Goal: Transaction & Acquisition: Purchase product/service

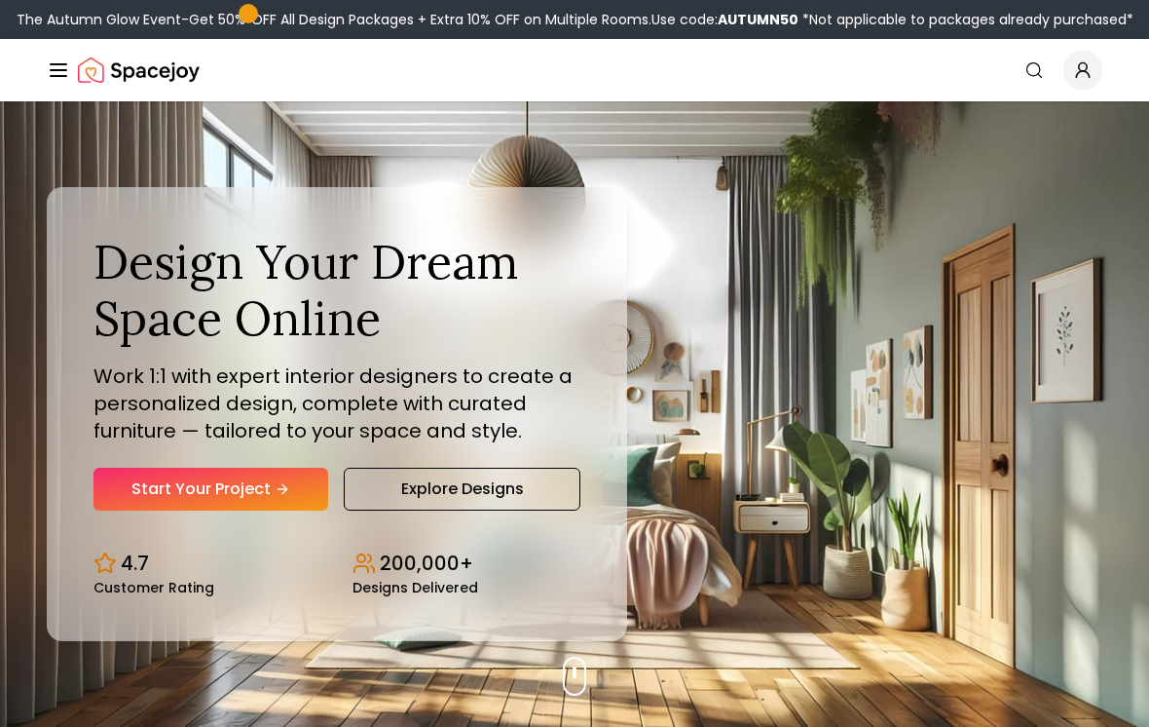
click at [255, 509] on link "Start Your Project" at bounding box center [211, 489] width 235 height 43
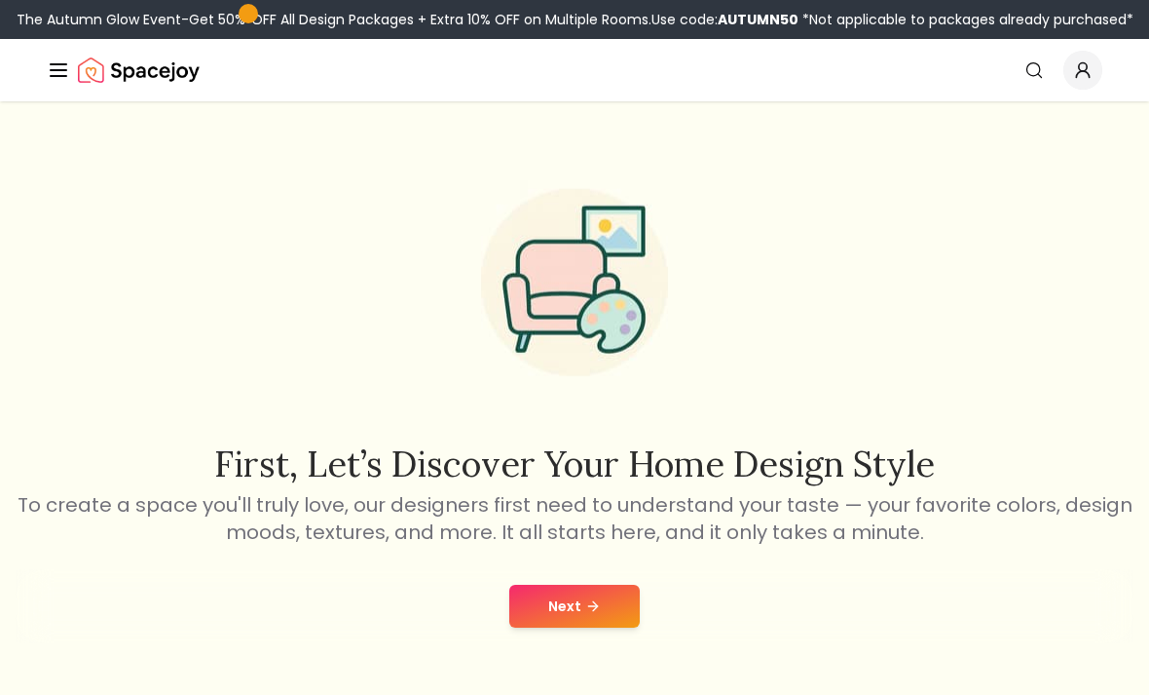
click at [556, 610] on button "Next" at bounding box center [574, 605] width 131 height 43
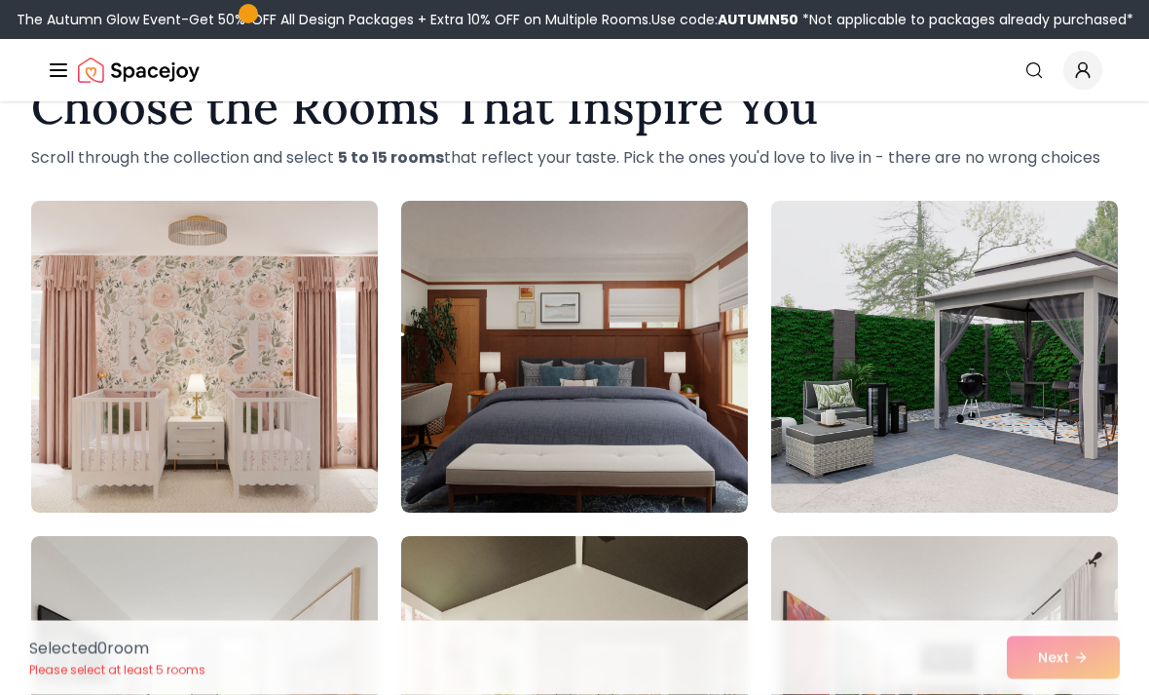
scroll to position [64, 0]
click at [708, 306] on img at bounding box center [574, 357] width 347 height 312
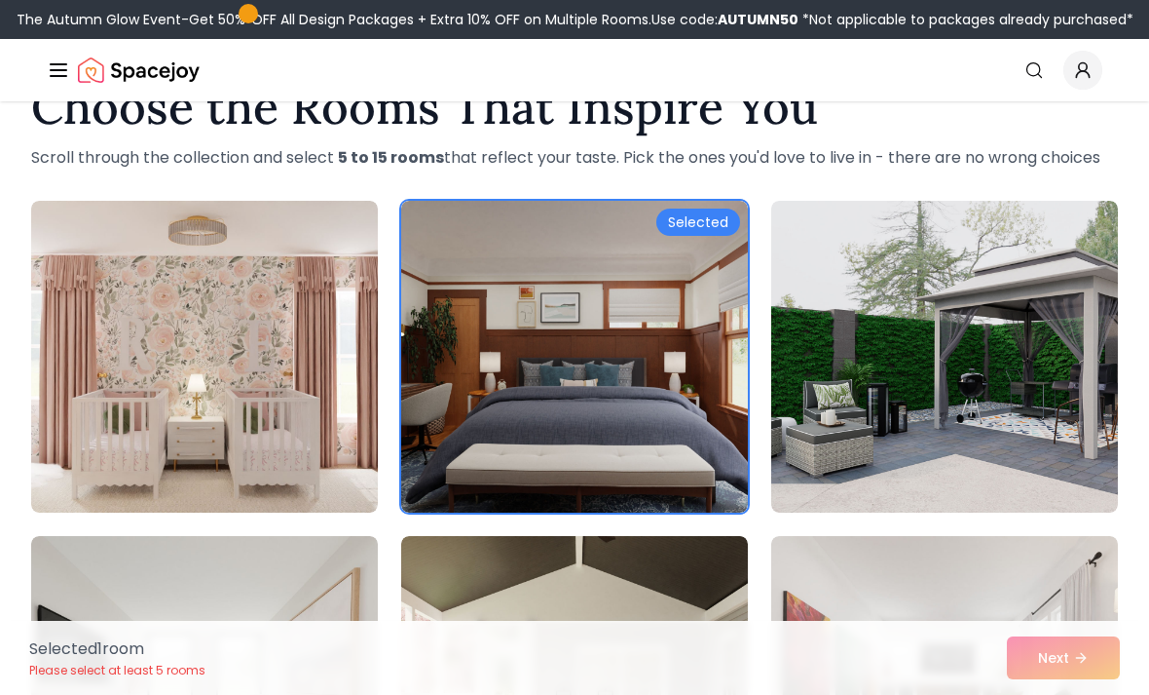
click at [846, 352] on img at bounding box center [944, 357] width 347 height 312
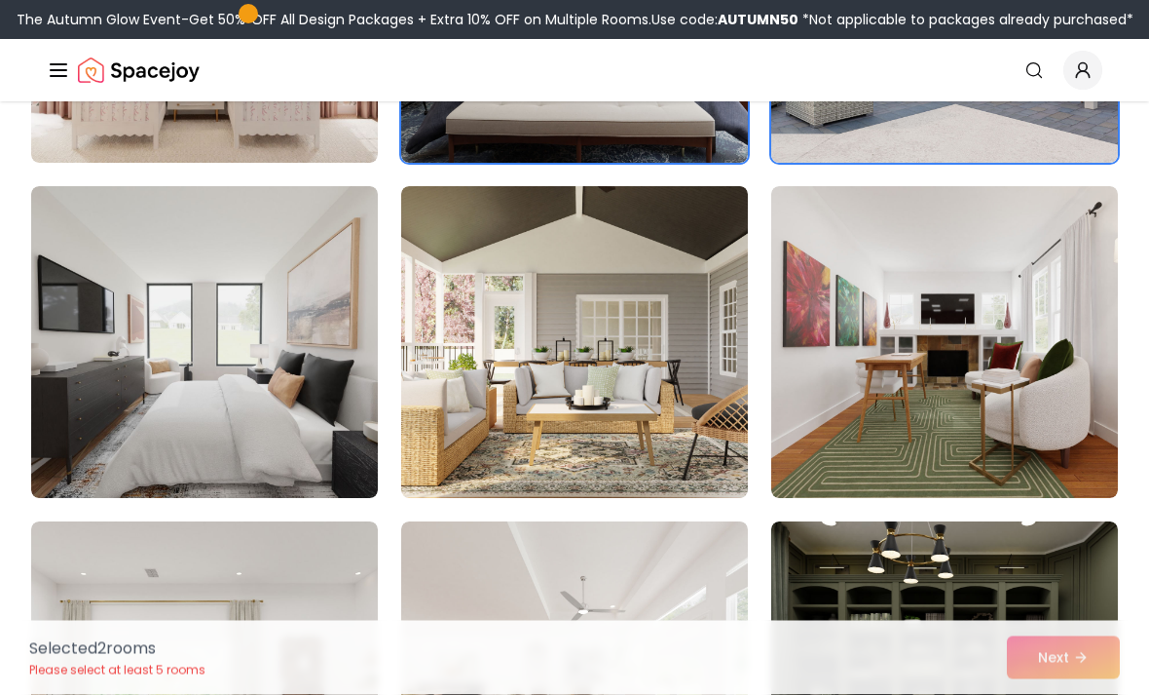
scroll to position [413, 0]
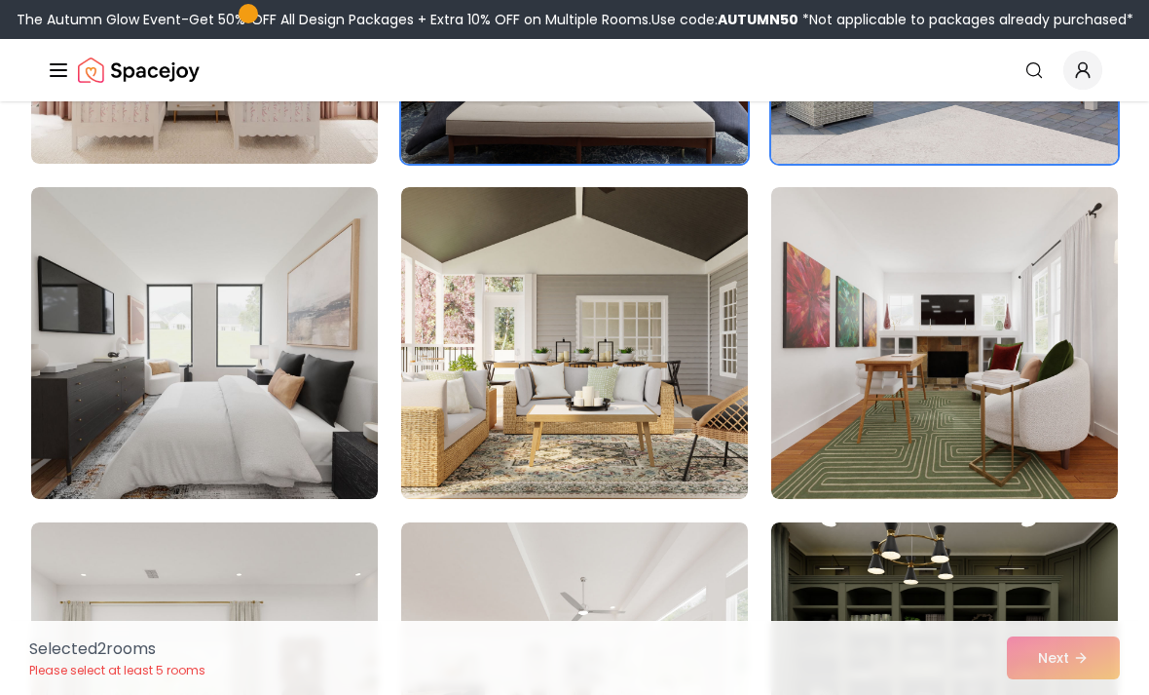
click at [319, 296] on img at bounding box center [204, 343] width 347 height 312
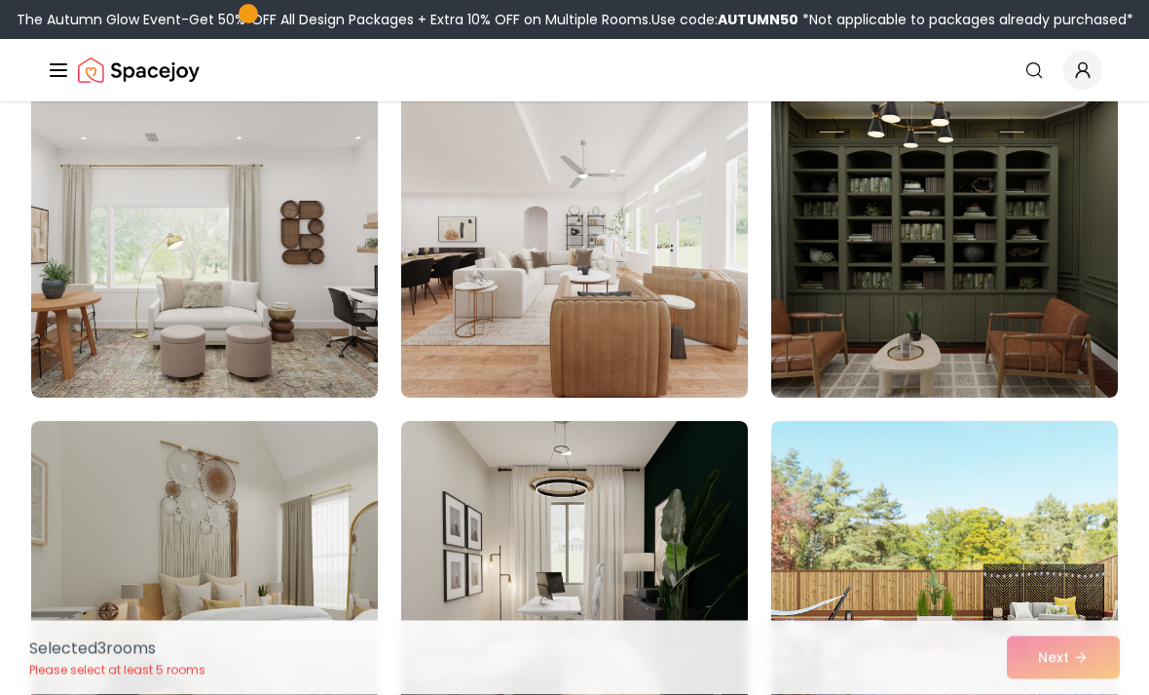
scroll to position [849, 0]
click at [798, 357] on img at bounding box center [944, 242] width 347 height 312
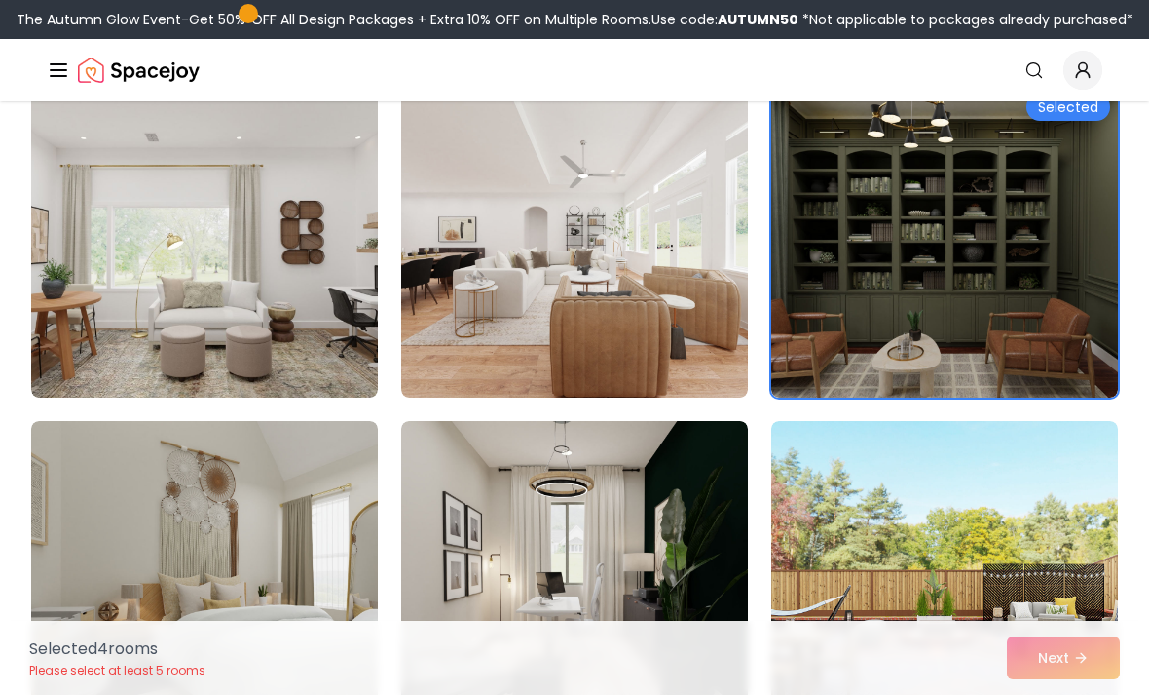
click at [667, 293] on img at bounding box center [574, 242] width 347 height 312
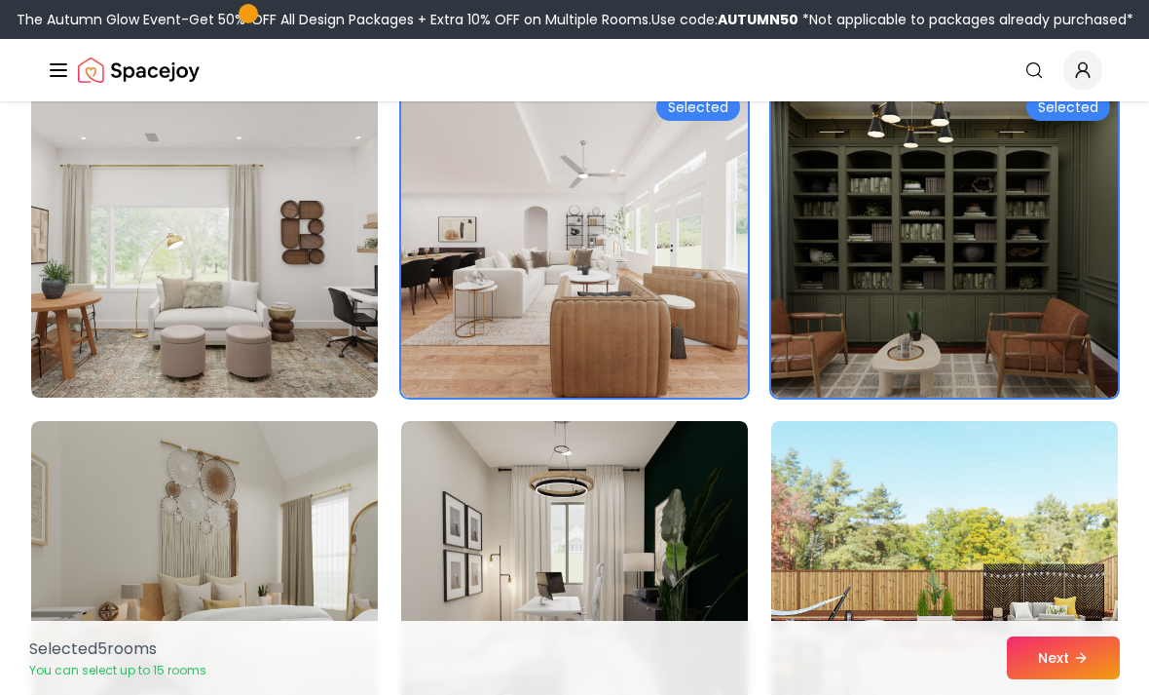
click at [353, 325] on img at bounding box center [204, 242] width 347 height 312
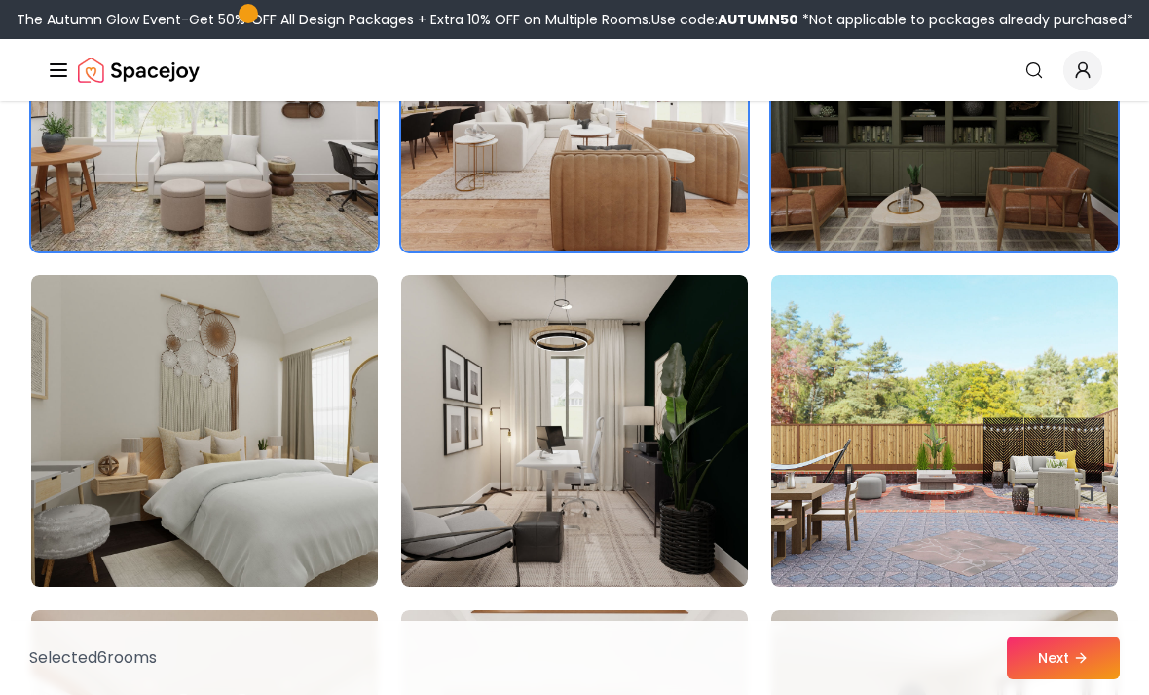
scroll to position [997, 0]
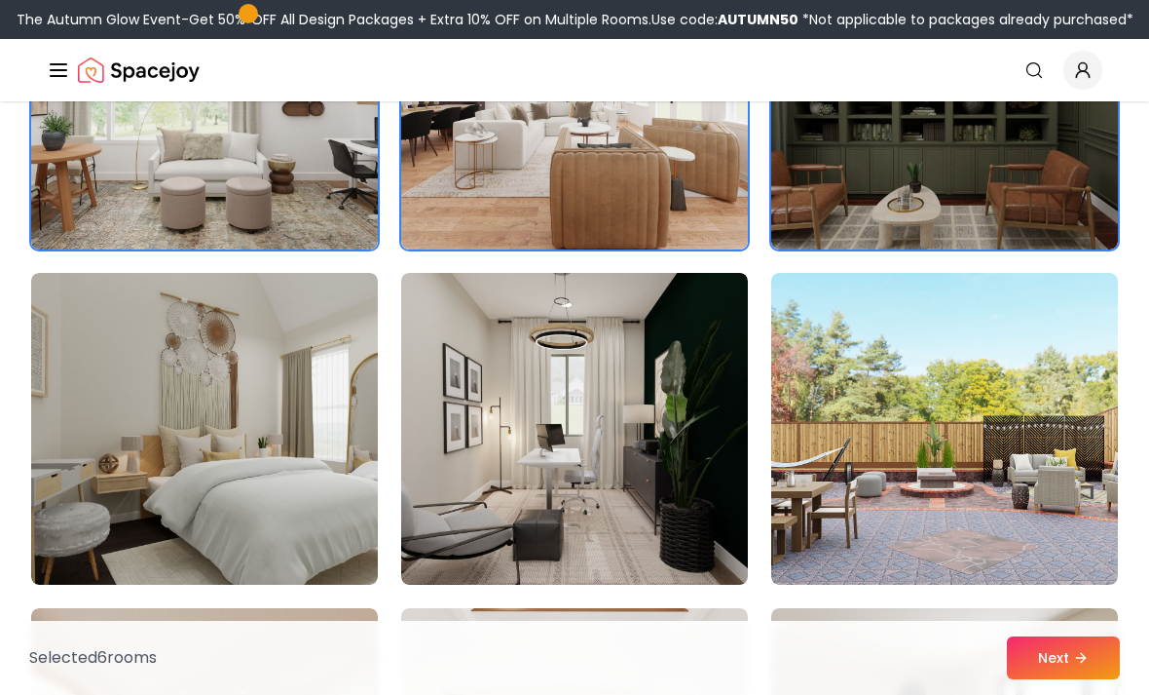
click at [932, 416] on img at bounding box center [944, 429] width 347 height 312
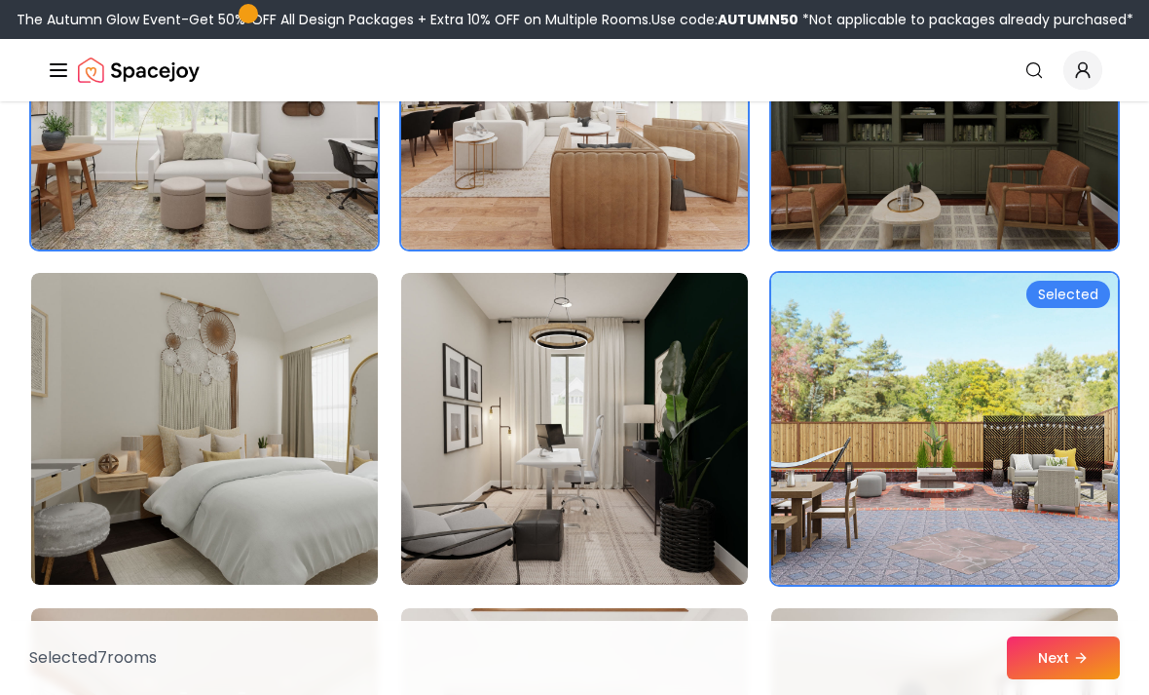
click at [715, 404] on img at bounding box center [574, 429] width 347 height 312
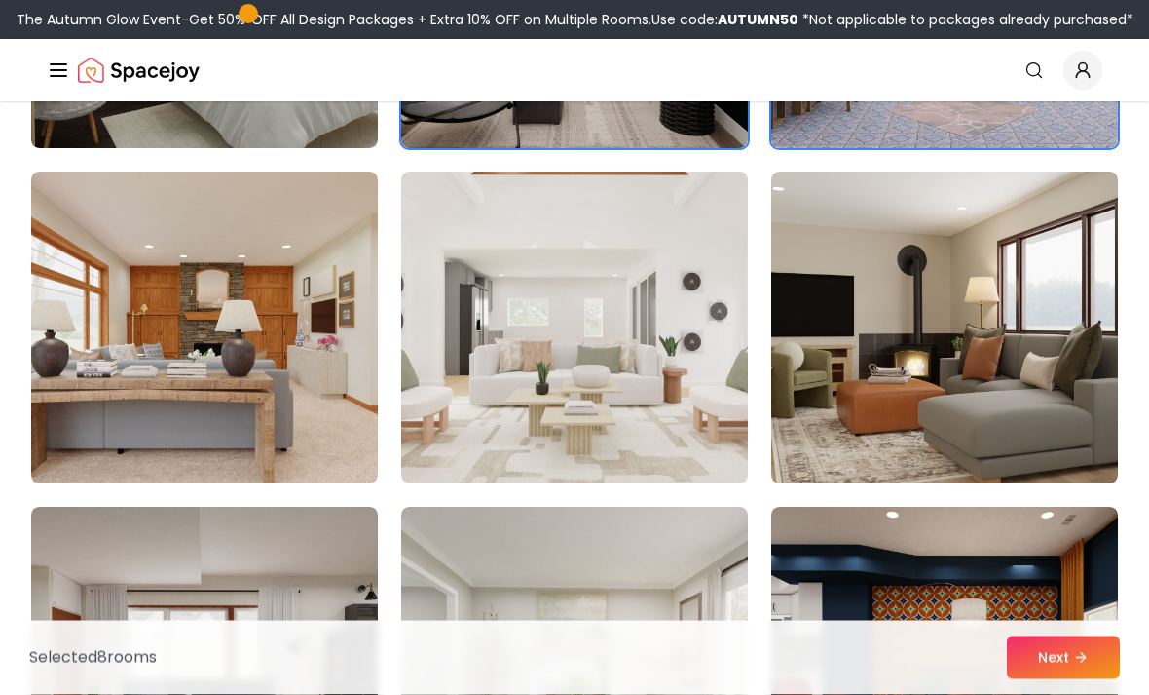
scroll to position [1467, 0]
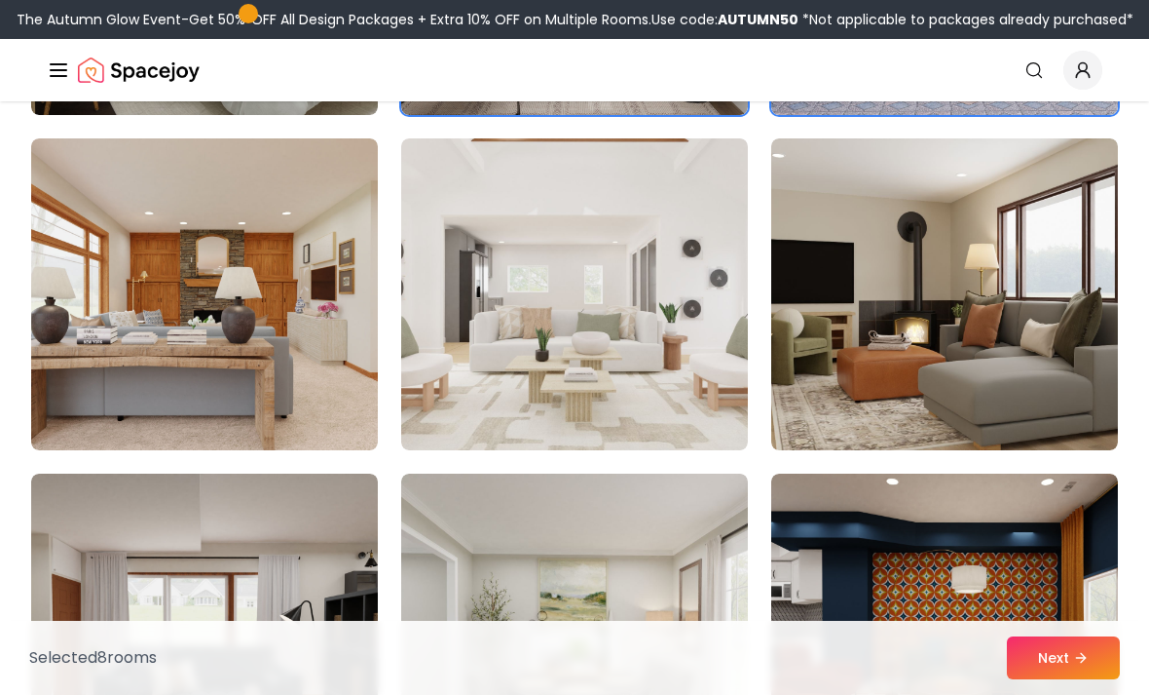
click at [343, 328] on img at bounding box center [204, 294] width 347 height 312
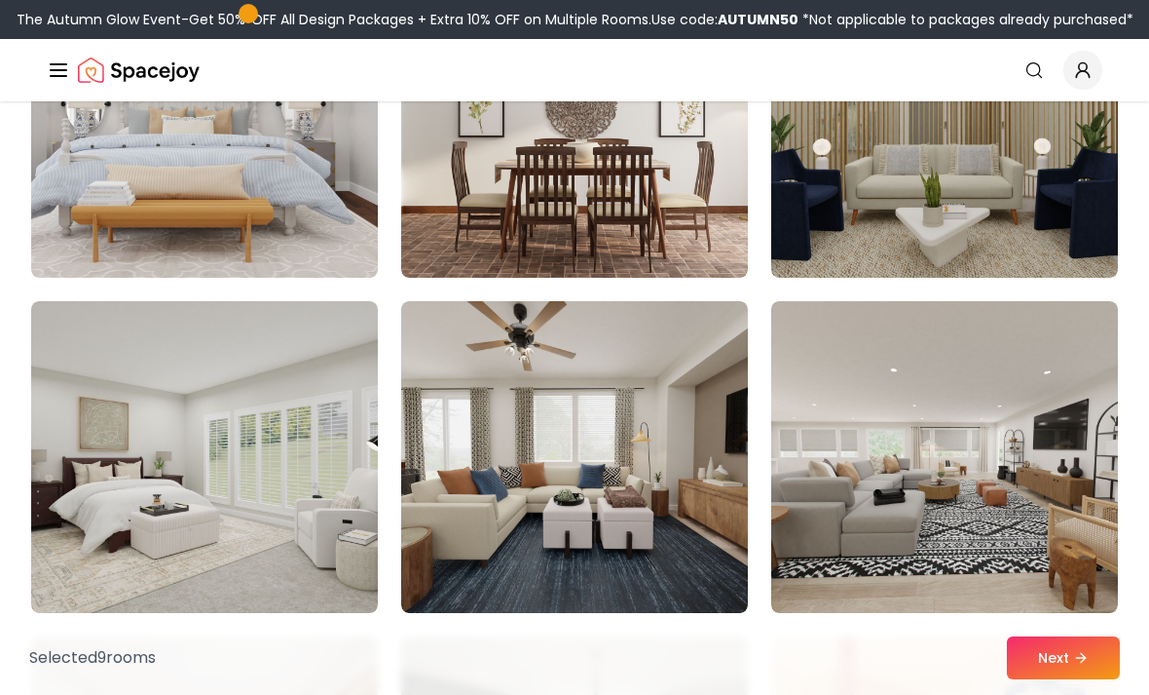
scroll to position [2308, 0]
click at [707, 363] on img at bounding box center [574, 458] width 347 height 312
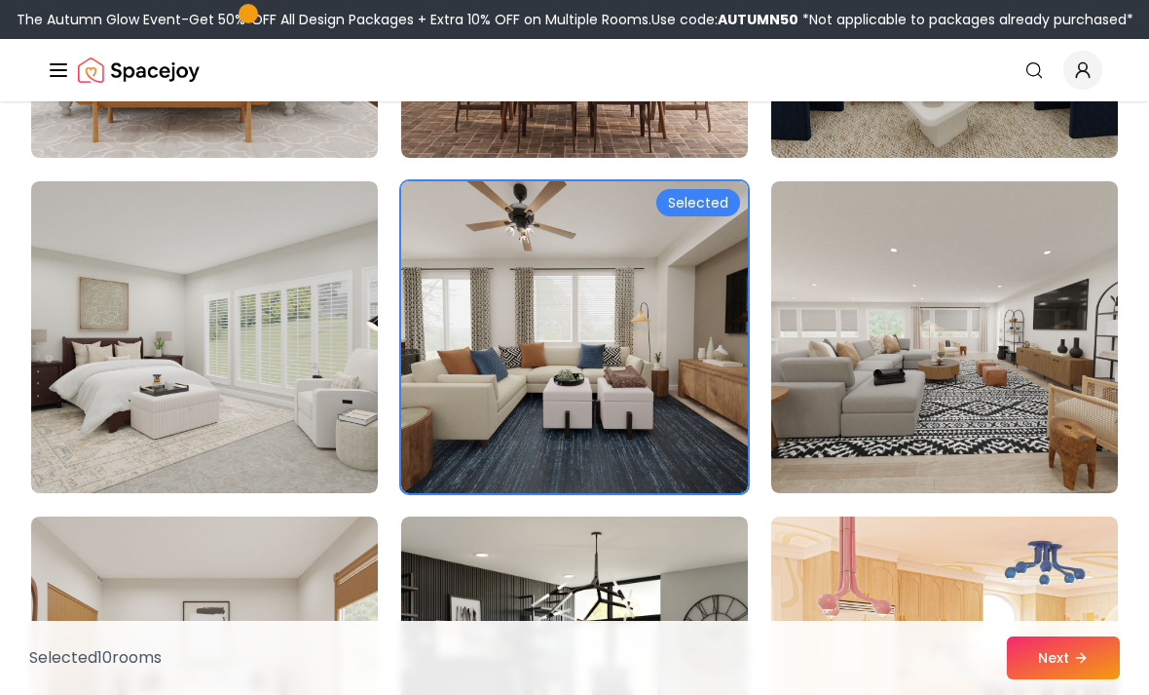
scroll to position [2440, 0]
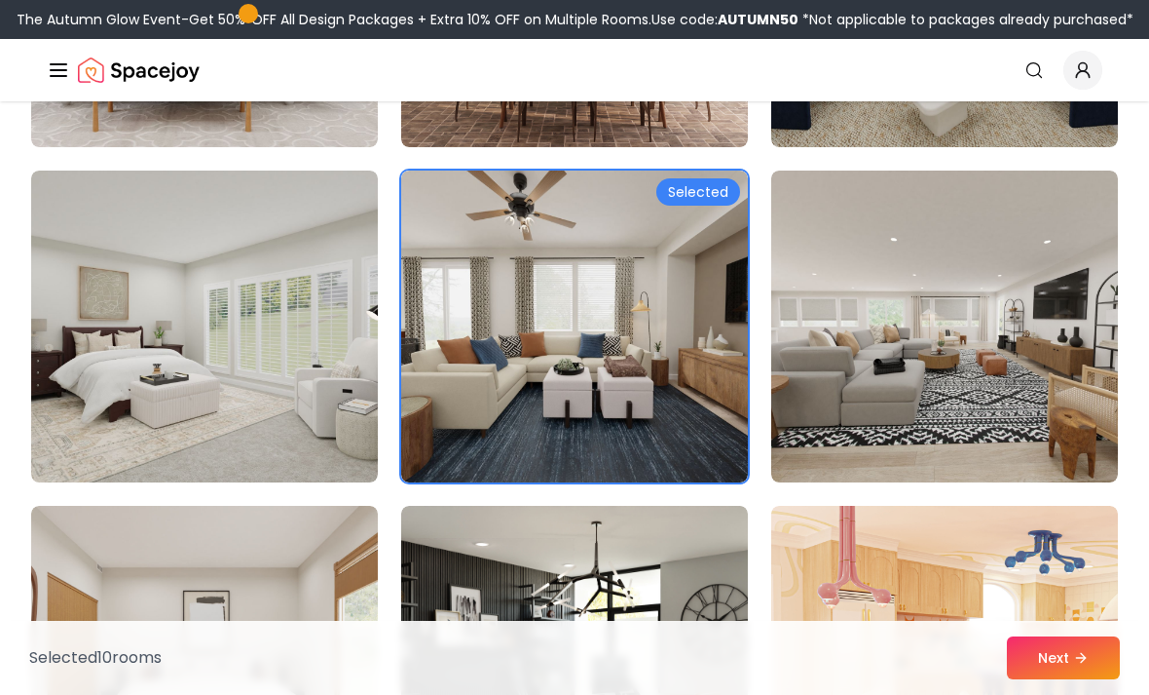
click at [890, 278] on img at bounding box center [944, 326] width 347 height 312
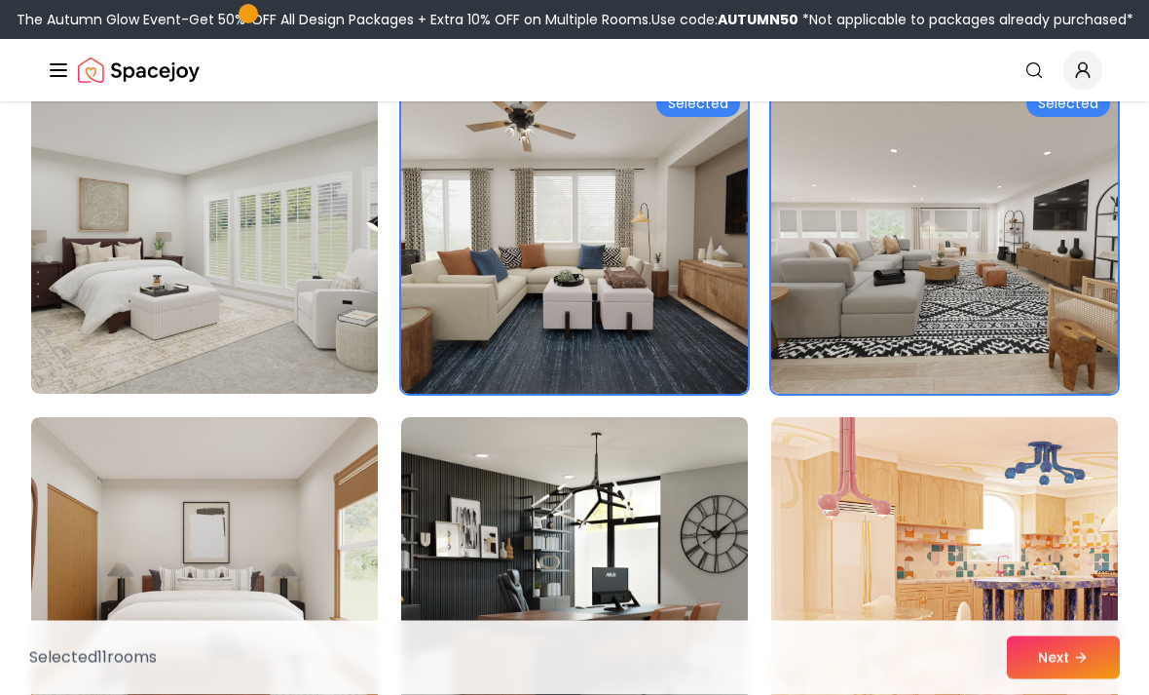
scroll to position [2527, 0]
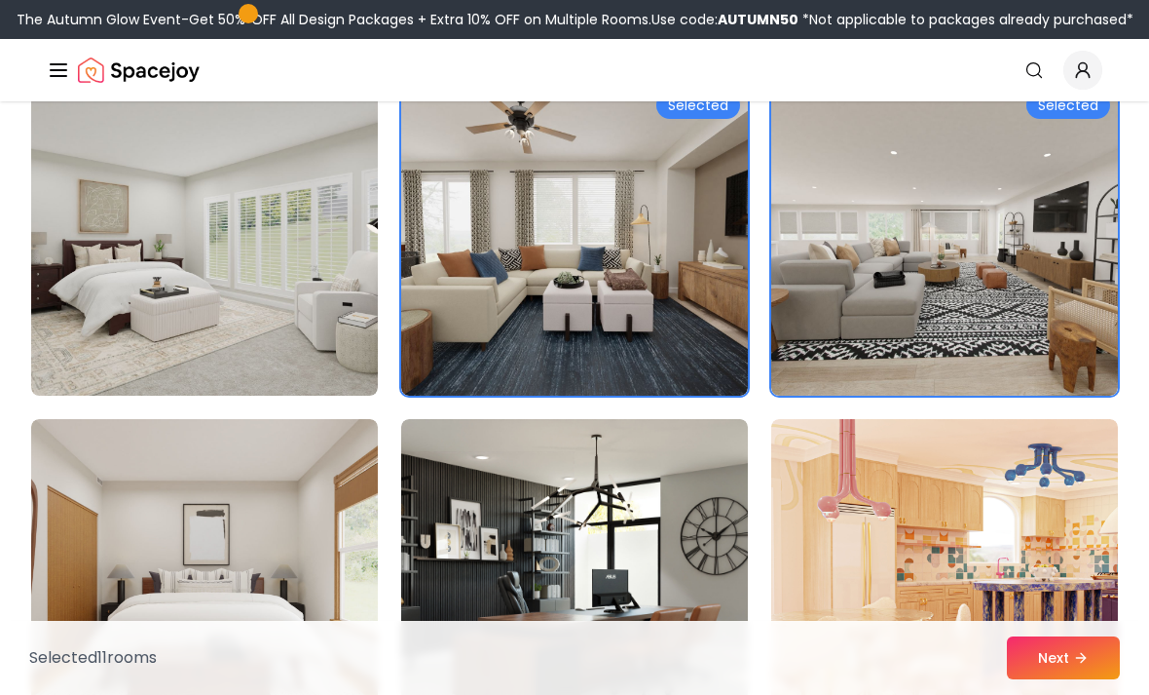
click at [701, 484] on img at bounding box center [574, 575] width 347 height 312
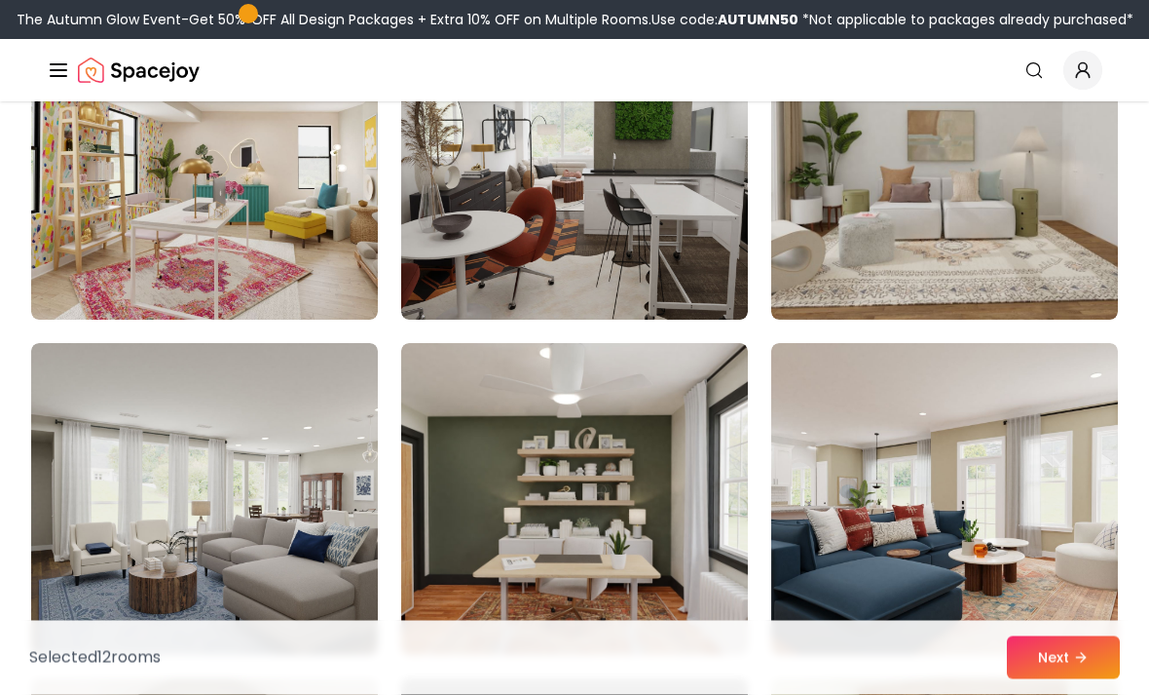
scroll to position [3943, 0]
click at [659, 267] on img at bounding box center [574, 164] width 347 height 312
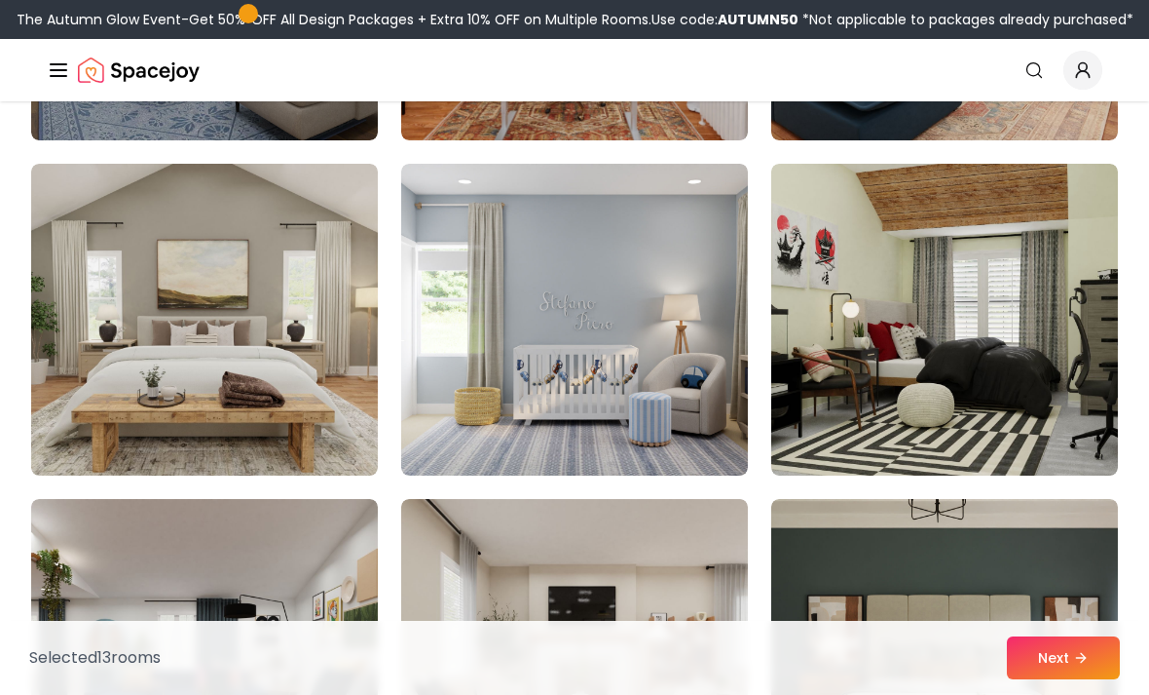
scroll to position [4461, 0]
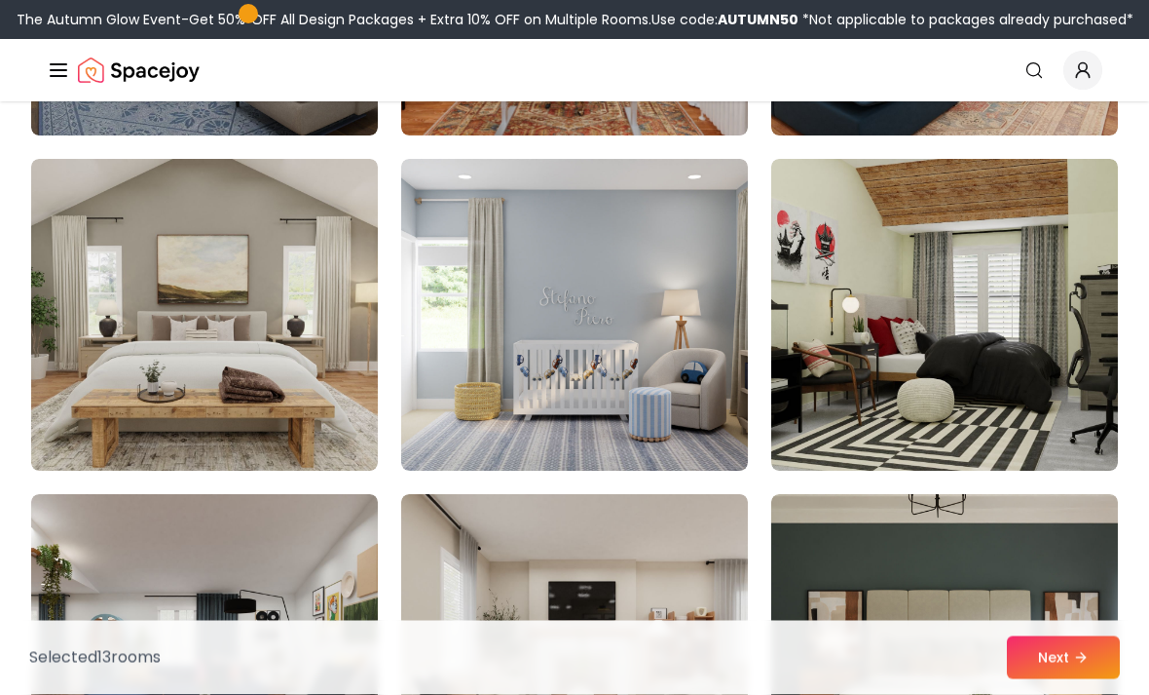
click at [876, 313] on img at bounding box center [944, 316] width 347 height 312
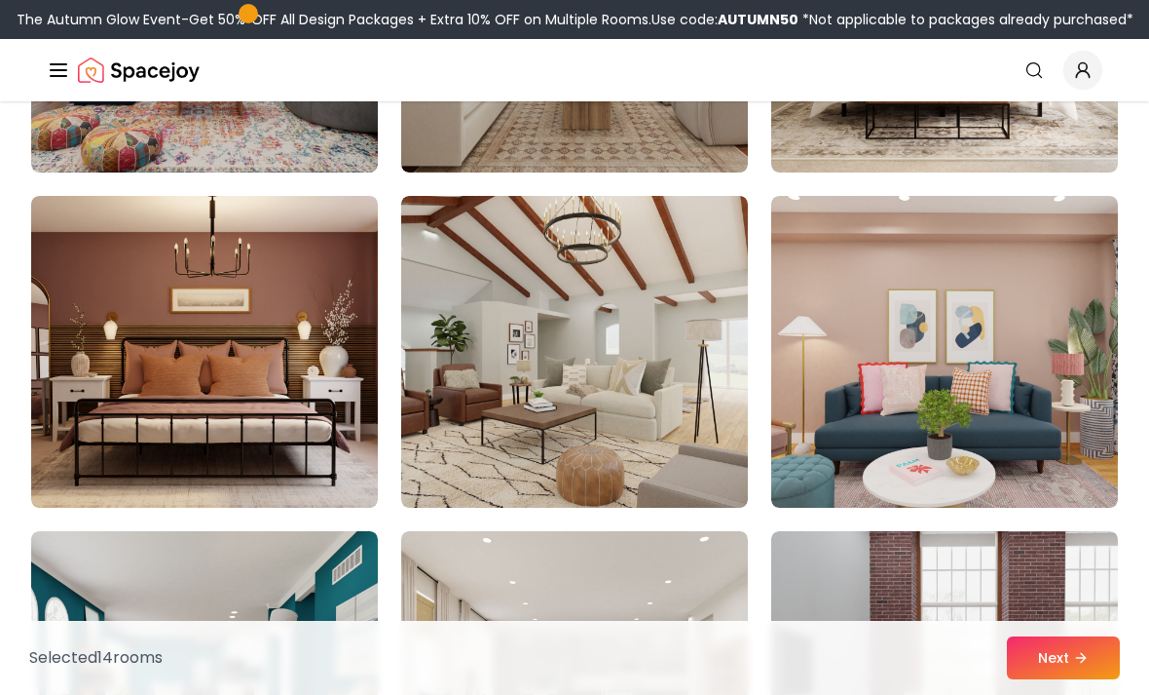
click at [668, 306] on img at bounding box center [574, 352] width 347 height 312
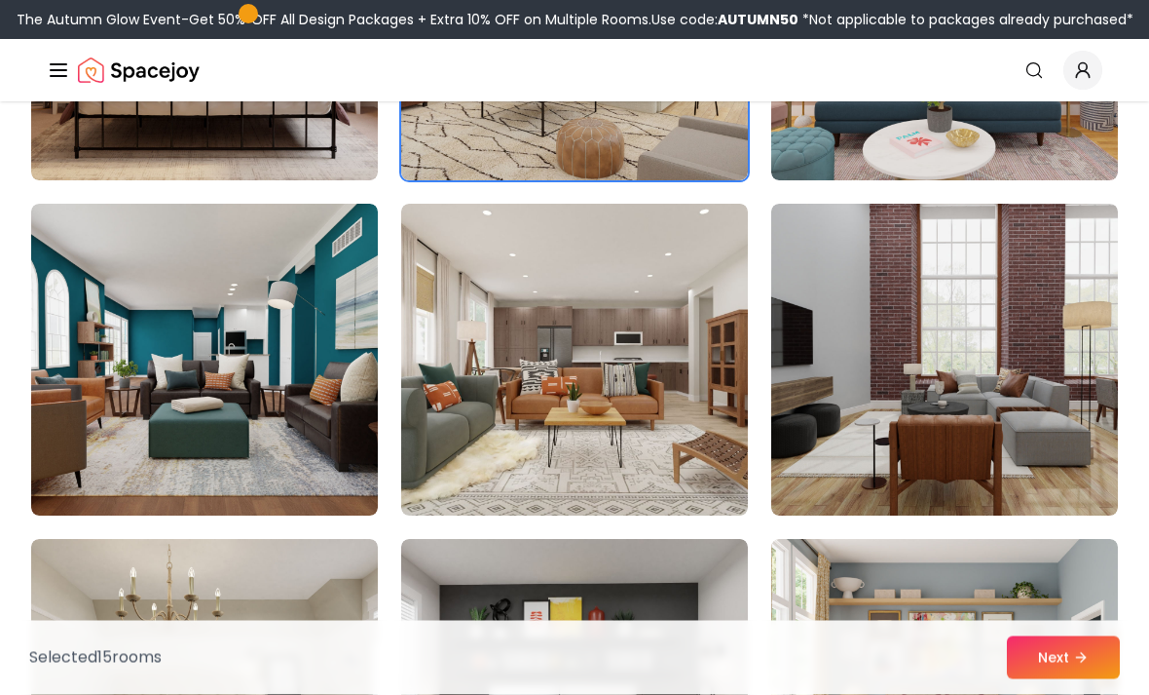
scroll to position [5420, 0]
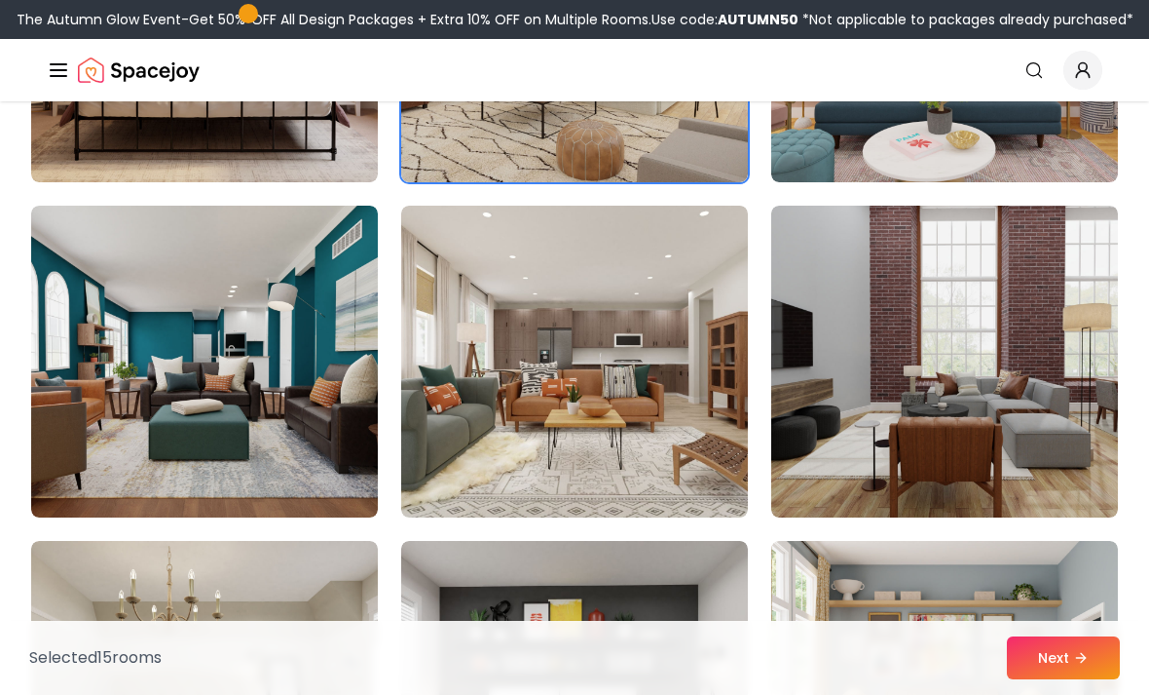
click at [861, 296] on img at bounding box center [944, 362] width 347 height 312
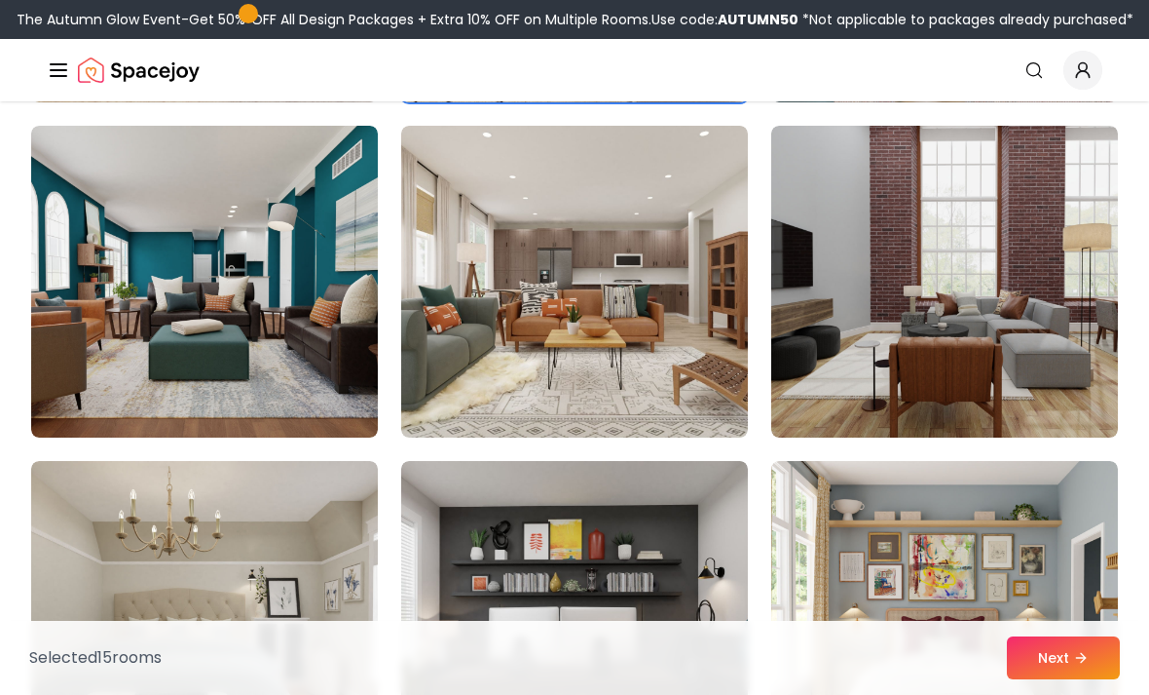
scroll to position [5573, 0]
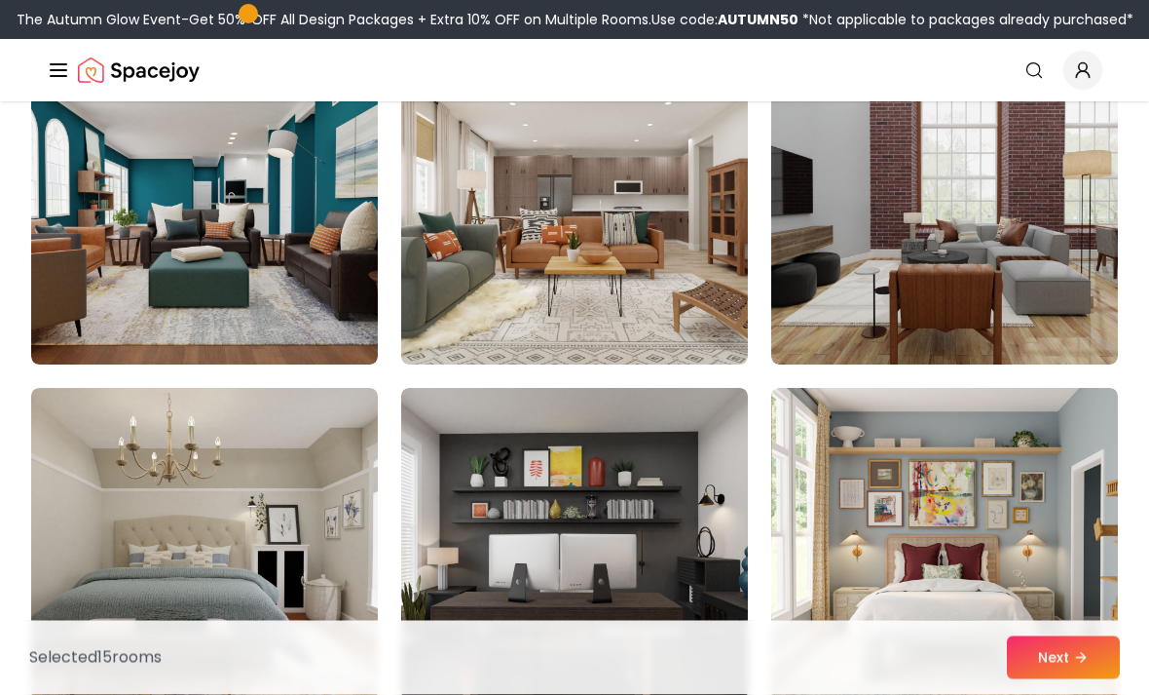
click at [906, 243] on img at bounding box center [944, 210] width 347 height 312
click at [905, 243] on img at bounding box center [944, 210] width 347 height 312
click at [907, 252] on img at bounding box center [944, 210] width 347 height 312
click at [906, 252] on img at bounding box center [944, 210] width 347 height 312
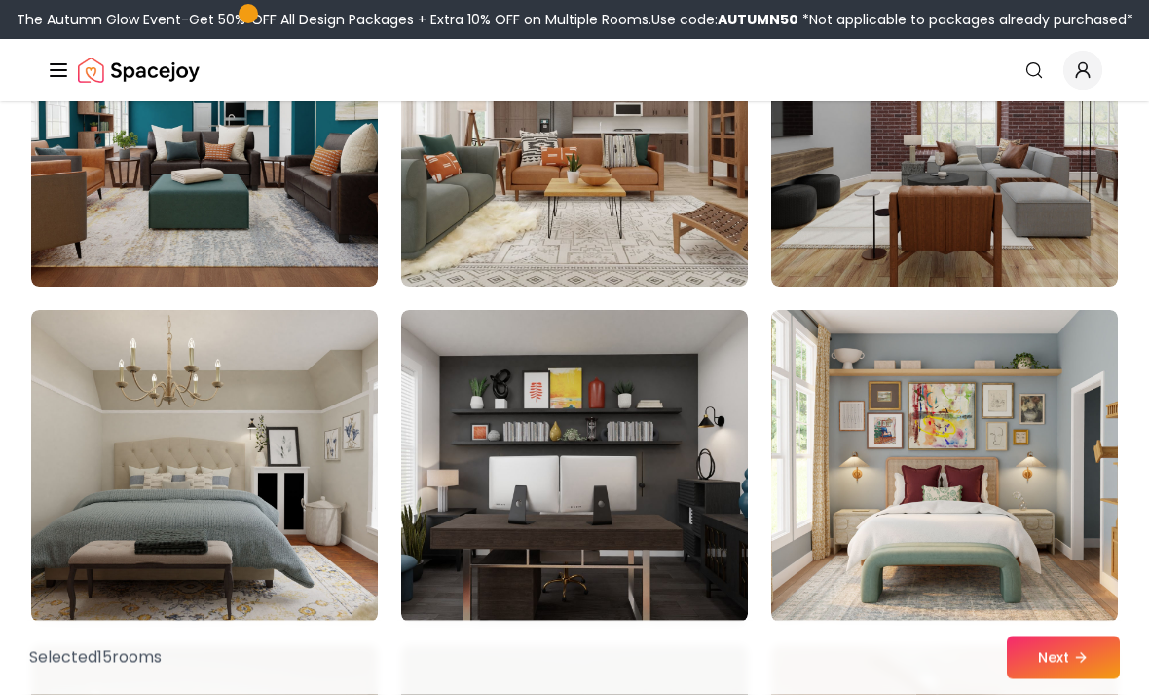
scroll to position [5662, 0]
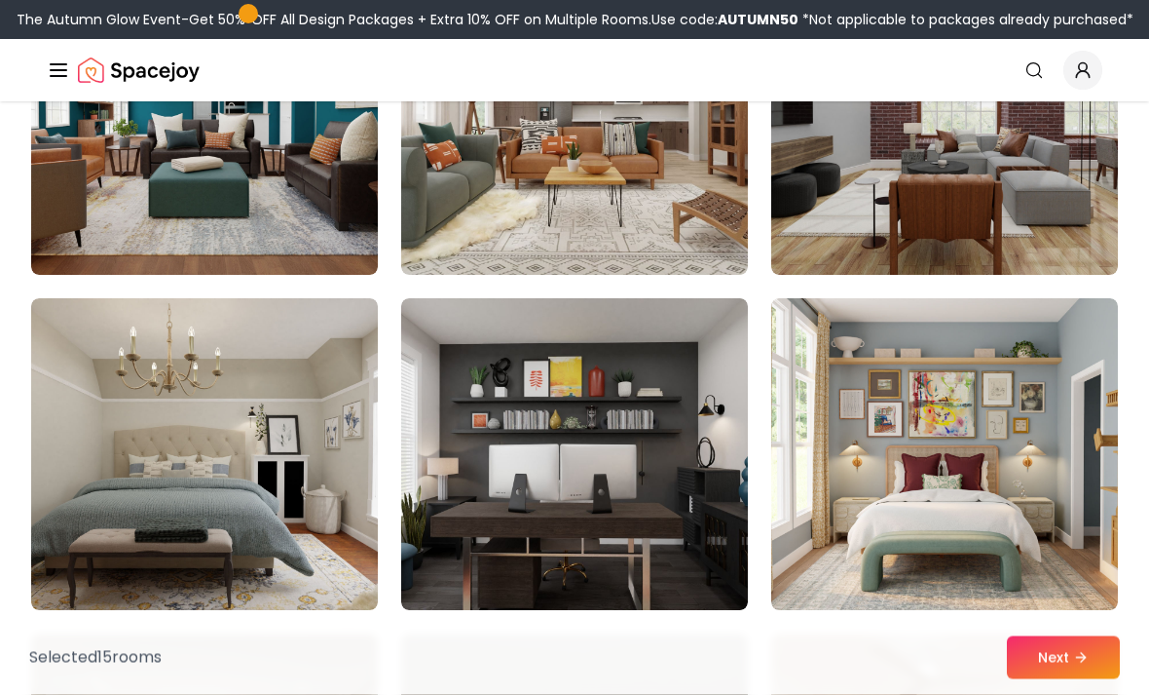
click at [696, 464] on img at bounding box center [574, 455] width 347 height 312
click at [696, 463] on img at bounding box center [574, 455] width 347 height 312
click at [641, 390] on img at bounding box center [574, 455] width 347 height 312
click at [657, 407] on img at bounding box center [574, 455] width 347 height 312
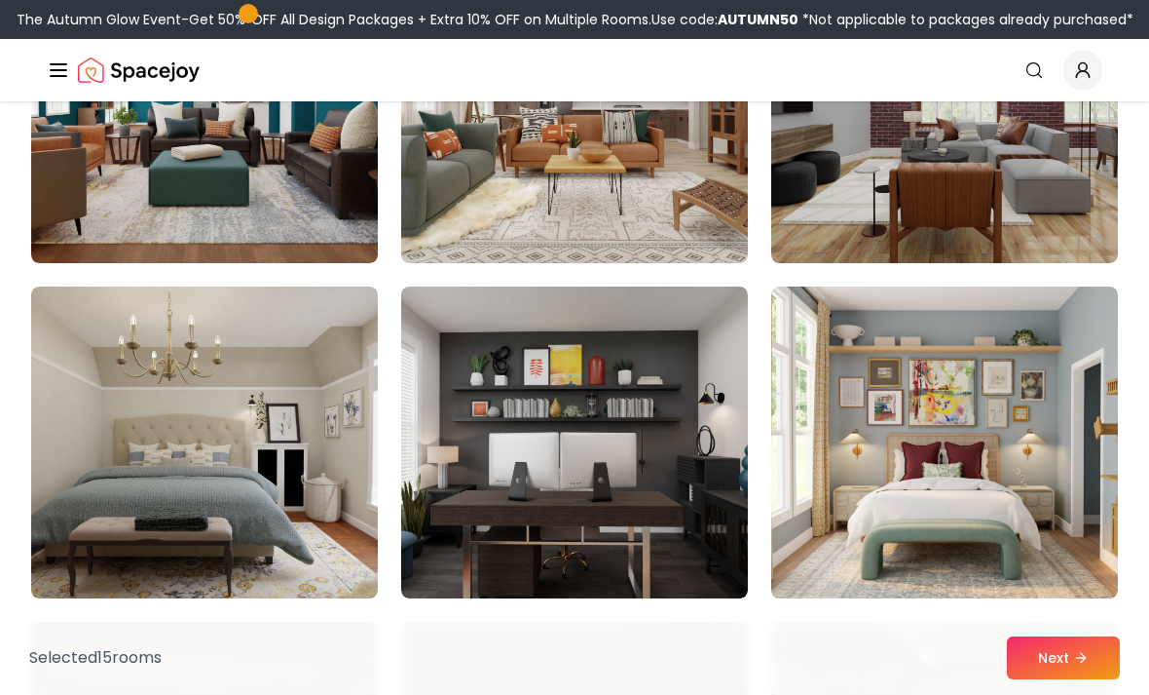
scroll to position [5651, 0]
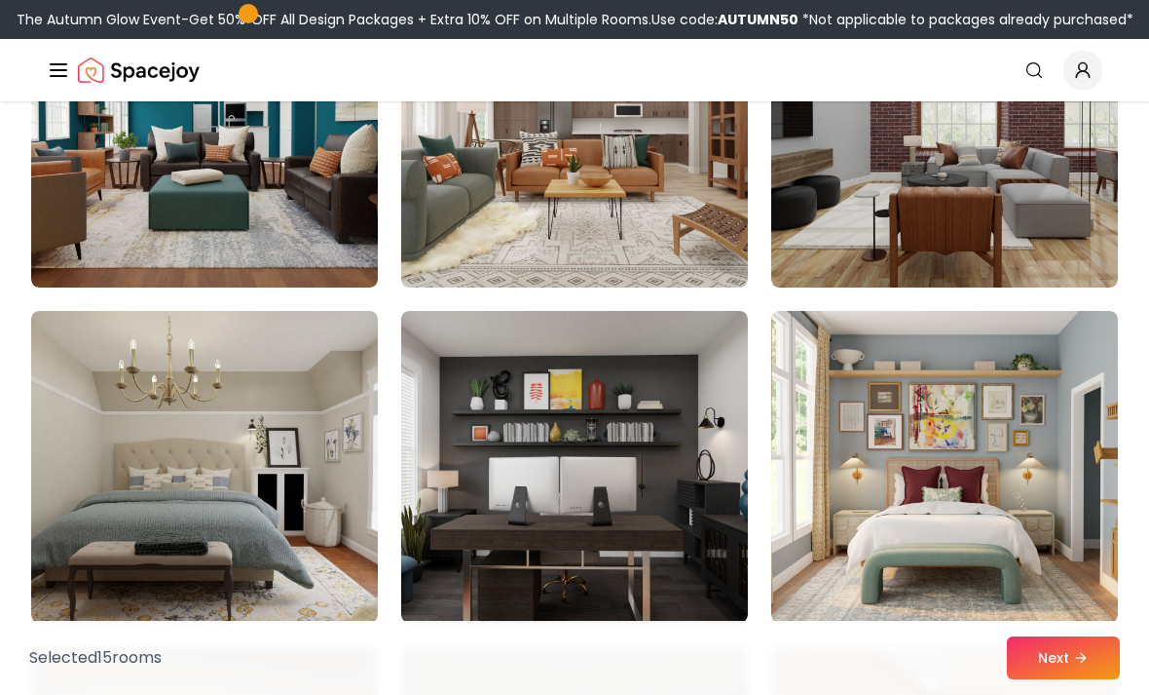
click at [1053, 679] on button "Next" at bounding box center [1063, 657] width 113 height 43
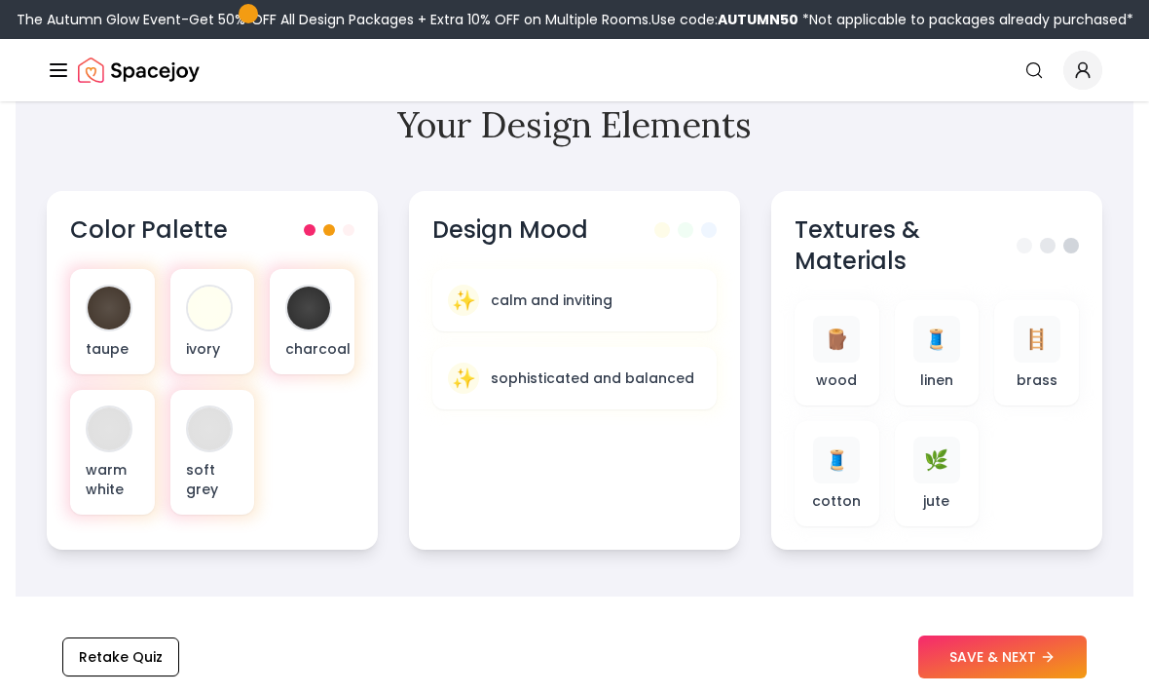
scroll to position [669, 0]
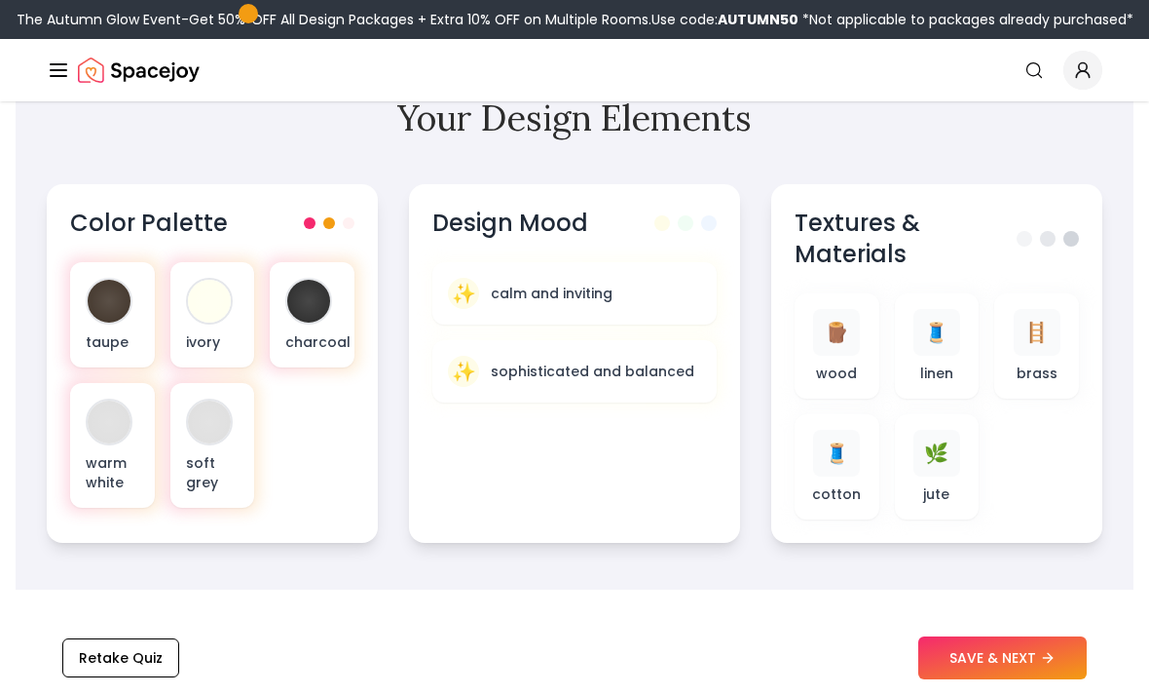
click at [932, 345] on span "🧵" at bounding box center [936, 332] width 24 height 27
click at [992, 357] on div "🪵 wood 🧵 linen 🪜 brass 🧵 cotton 🌿 jute" at bounding box center [937, 406] width 284 height 226
click at [991, 357] on div "🪵 wood 🧵 linen 🪜 brass 🧵 cotton 🌿 jute" at bounding box center [937, 406] width 284 height 226
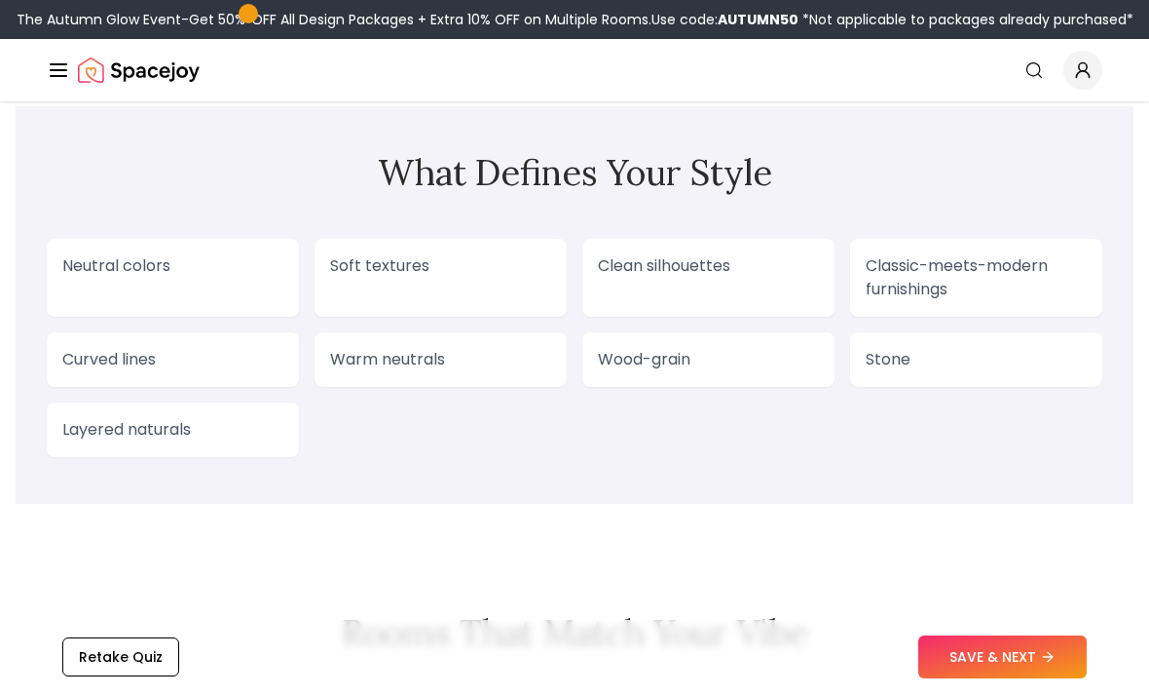
scroll to position [1667, 0]
click at [1018, 679] on button "SAVE & NEXT" at bounding box center [1003, 657] width 169 height 43
